Goal: Information Seeking & Learning: Learn about a topic

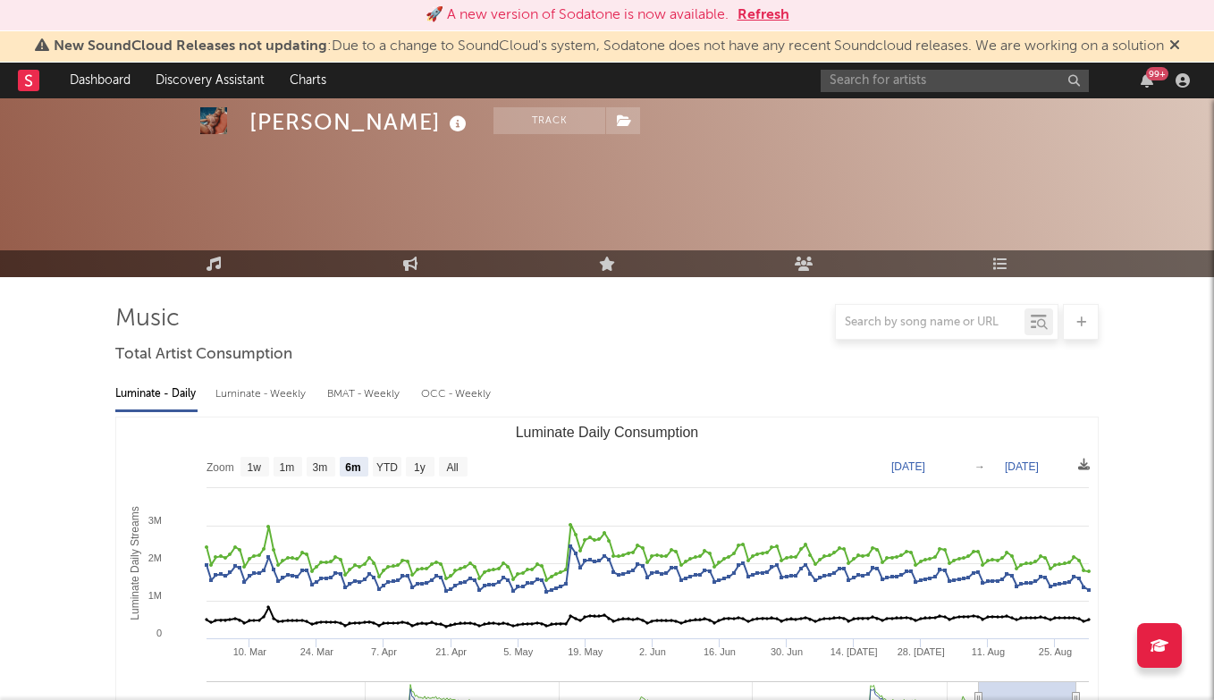
select select "6m"
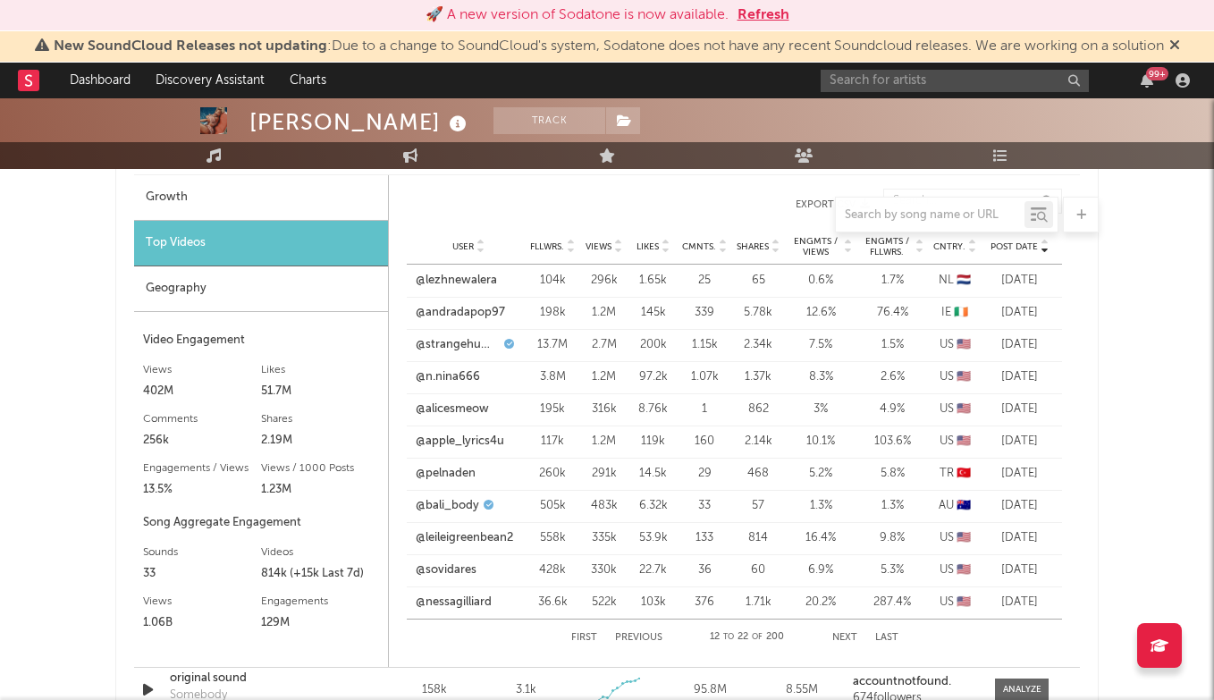
scroll to position [1390, 0]
click at [969, 89] on input "text" at bounding box center [955, 81] width 268 height 22
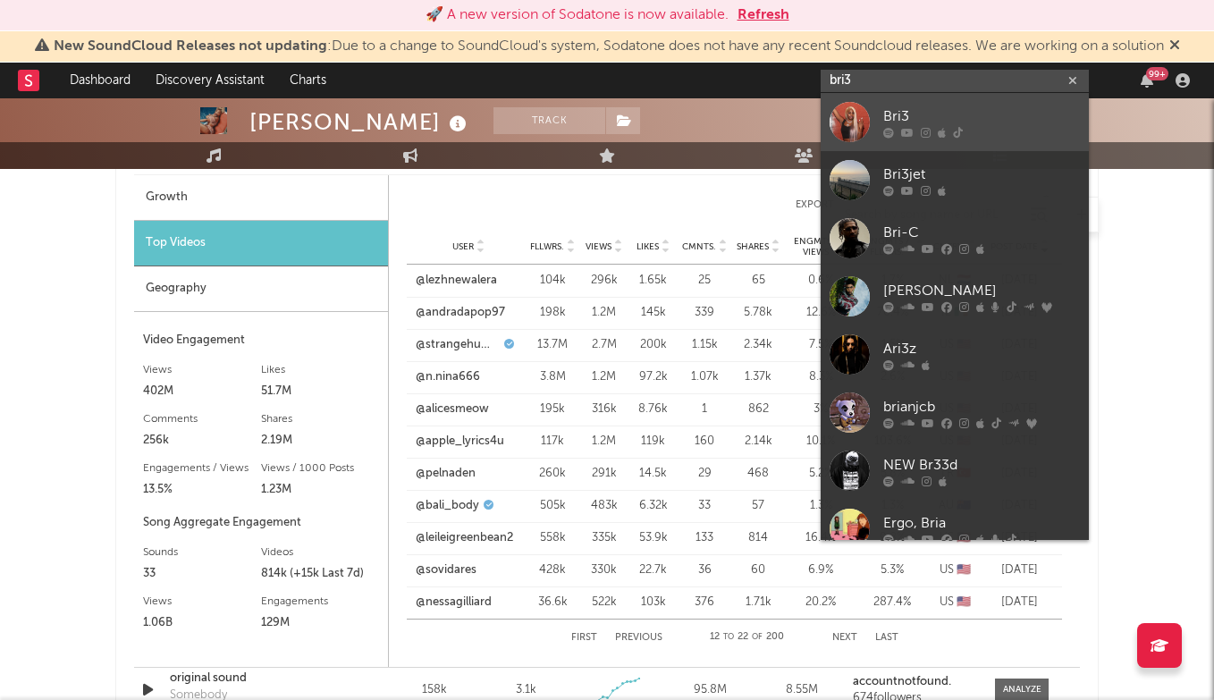
type input "bri3"
click at [960, 108] on div "Bri3" at bounding box center [981, 116] width 197 height 21
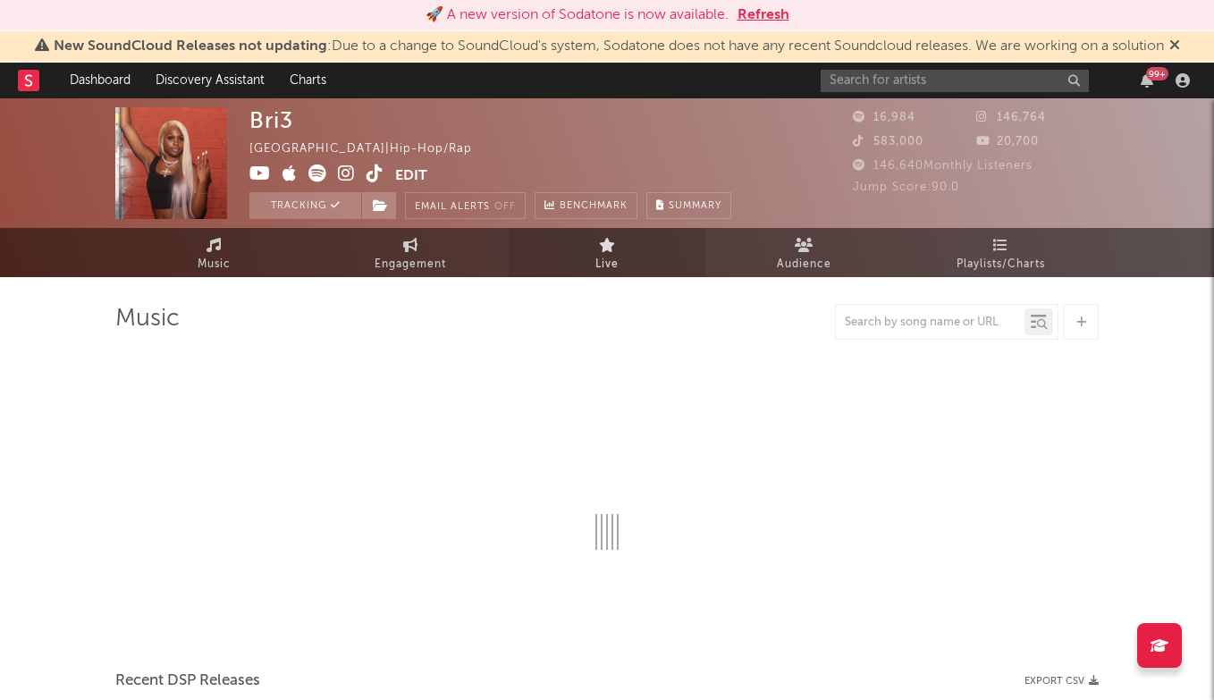
select select "6m"
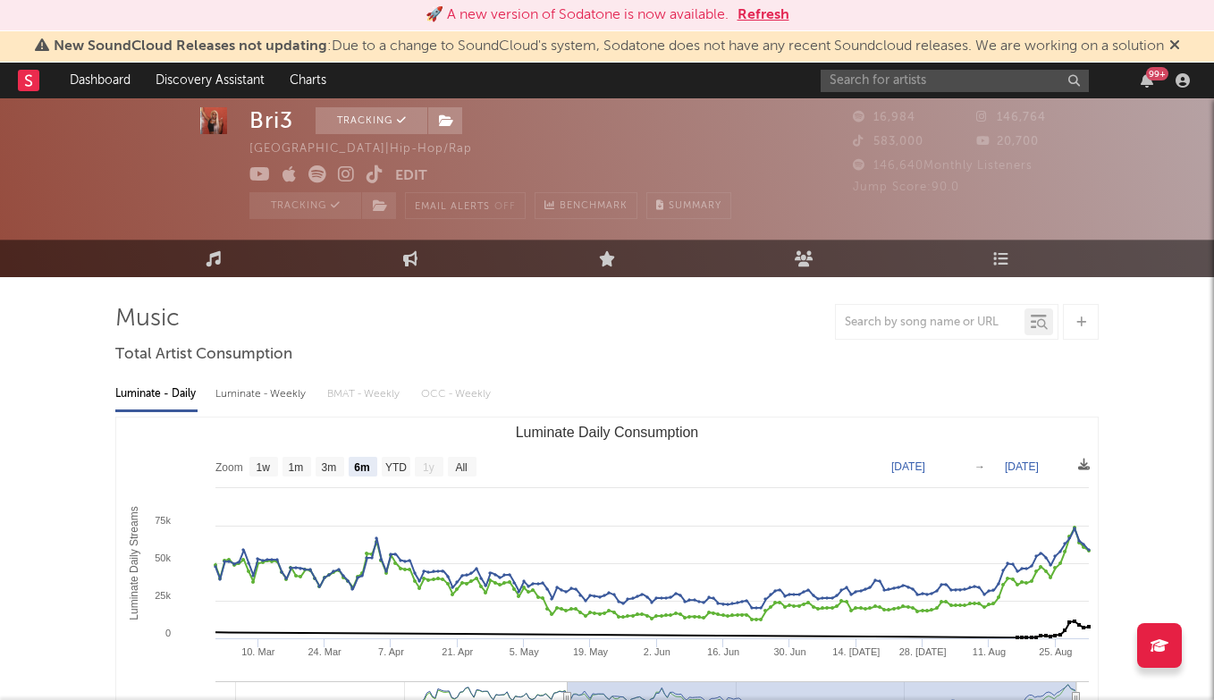
scroll to position [96, 0]
